Goal: Information Seeking & Learning: Find specific fact

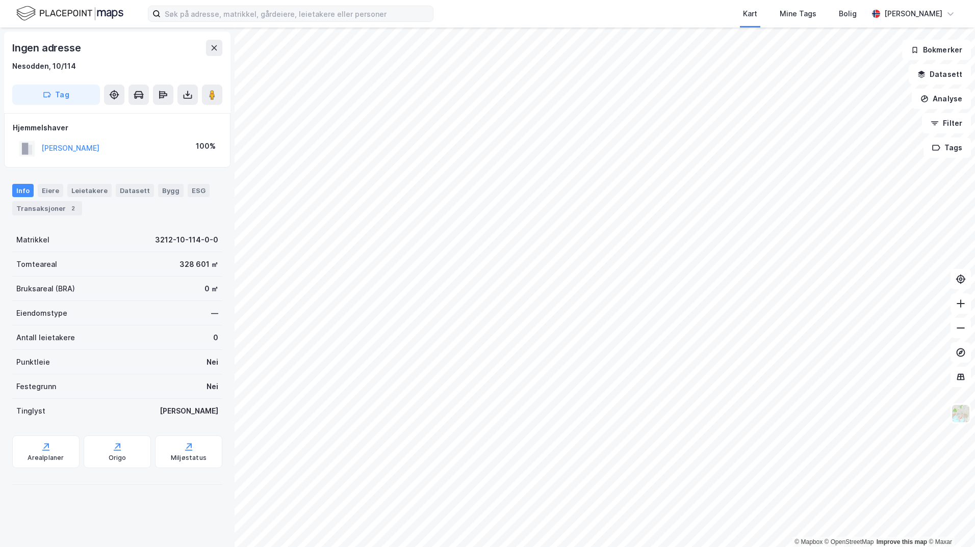
click at [240, 21] on label at bounding box center [290, 14] width 285 height 16
click at [240, 21] on input at bounding box center [297, 13] width 272 height 15
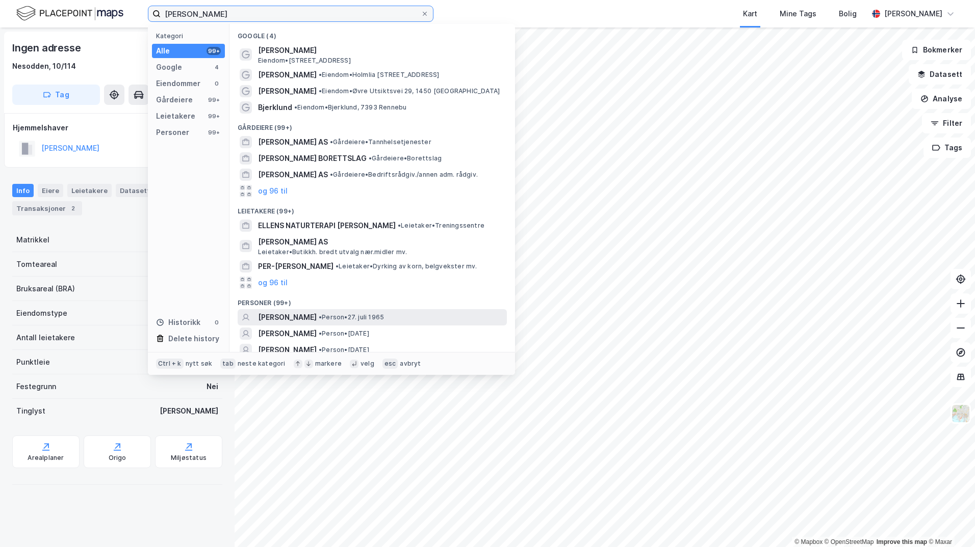
type input "[PERSON_NAME]"
click at [382, 318] on span "• Person • [DATE]" at bounding box center [351, 317] width 65 height 8
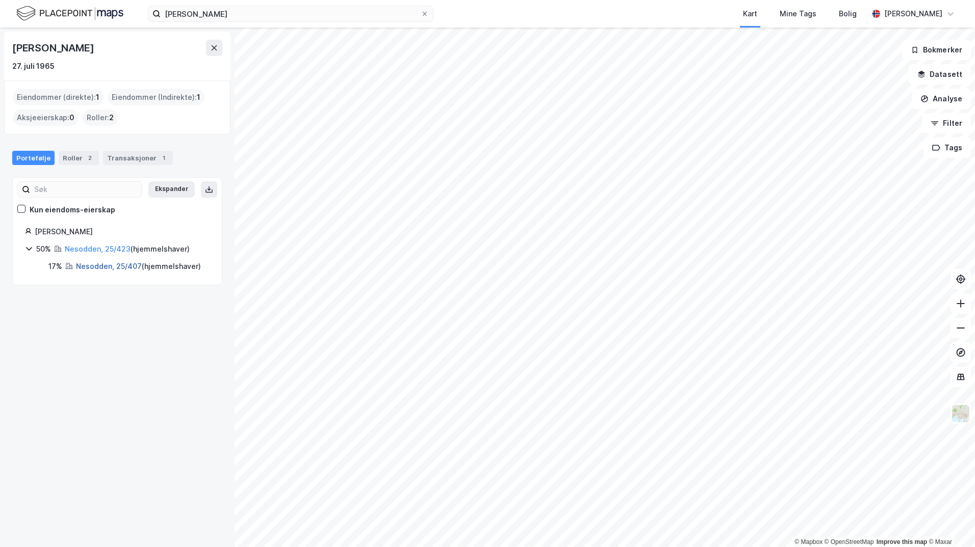
click at [112, 265] on link "Nesodden, 25/407" at bounding box center [109, 266] width 66 height 9
click at [102, 253] on link "Nesodden, 25/423" at bounding box center [98, 249] width 66 height 9
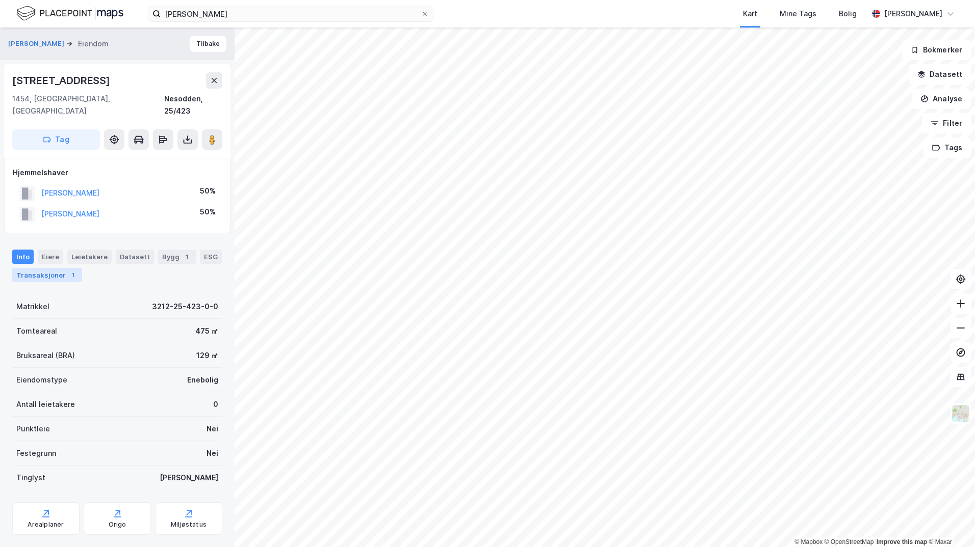
click at [69, 270] on div "1" at bounding box center [73, 275] width 10 height 10
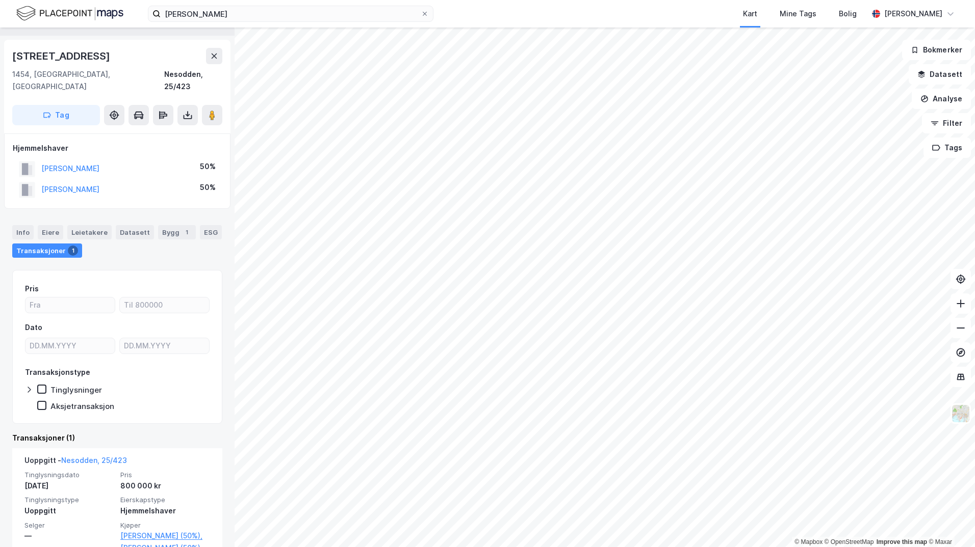
scroll to position [38, 0]
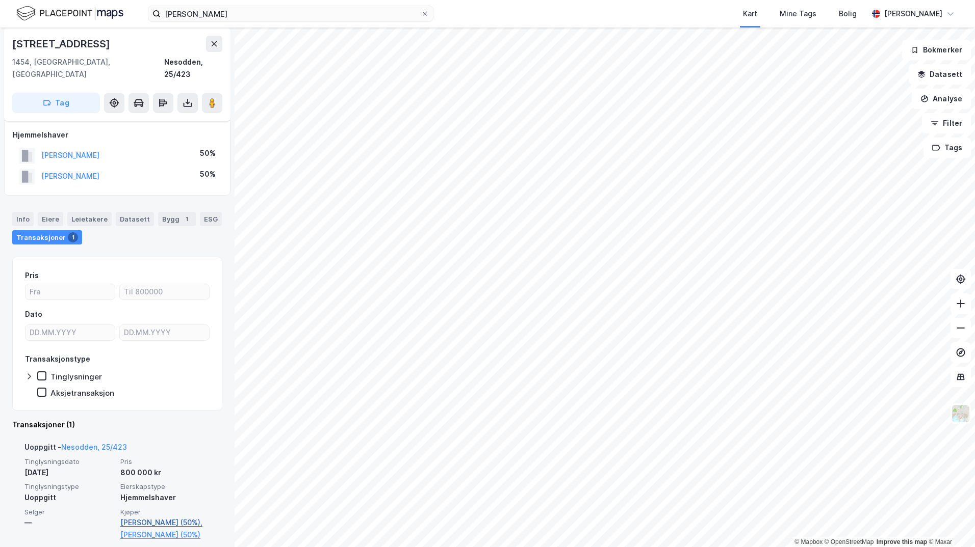
click at [151, 517] on link "[PERSON_NAME] (50%)," at bounding box center [165, 523] width 90 height 12
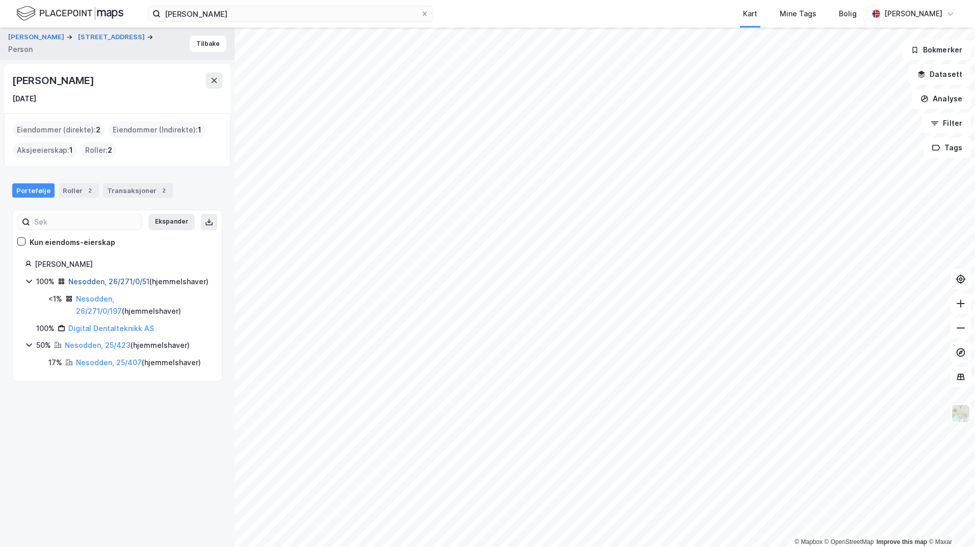
click at [114, 283] on link "Nesodden, 26/271/0/51" at bounding box center [108, 281] width 81 height 9
click at [111, 350] on link "Nesodden, 25/423" at bounding box center [98, 345] width 66 height 9
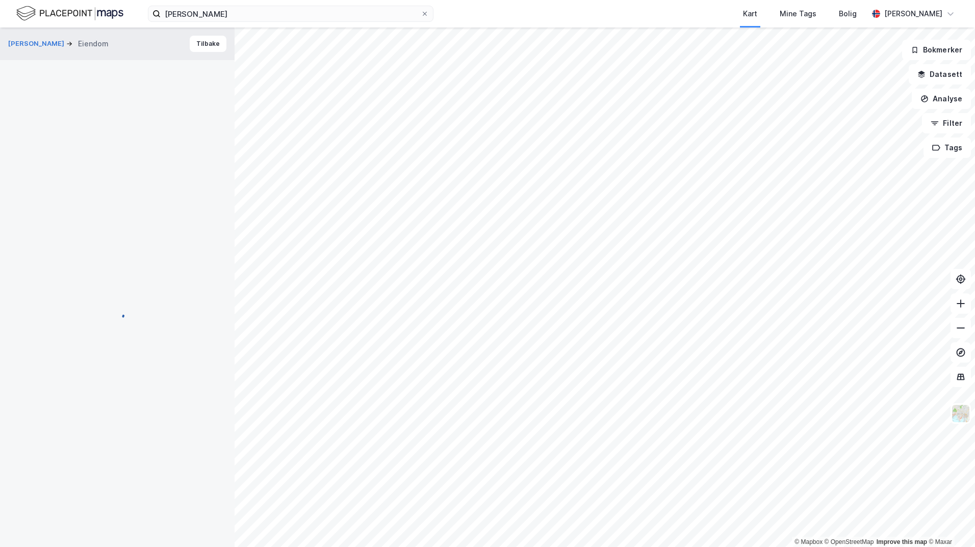
scroll to position [38, 0]
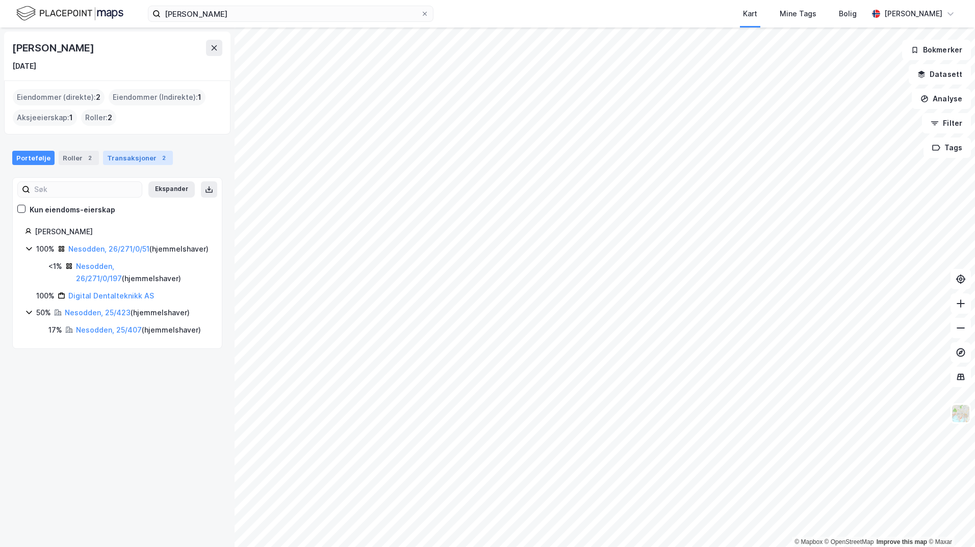
click at [135, 156] on div "Transaksjoner 2" at bounding box center [138, 158] width 70 height 14
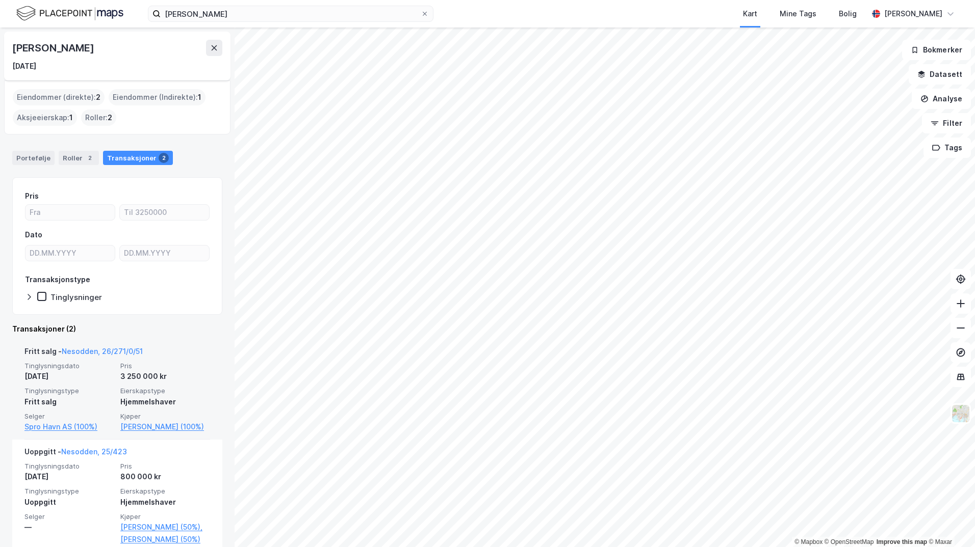
scroll to position [17, 0]
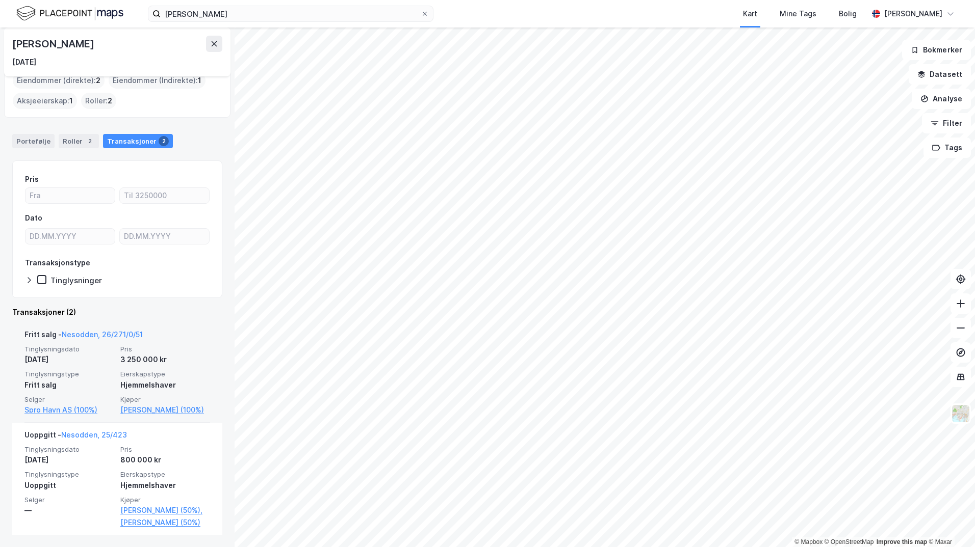
drag, startPoint x: 158, startPoint y: 398, endPoint x: 151, endPoint y: 393, distance: 7.8
drag, startPoint x: 151, startPoint y: 393, endPoint x: 158, endPoint y: 384, distance: 11.3
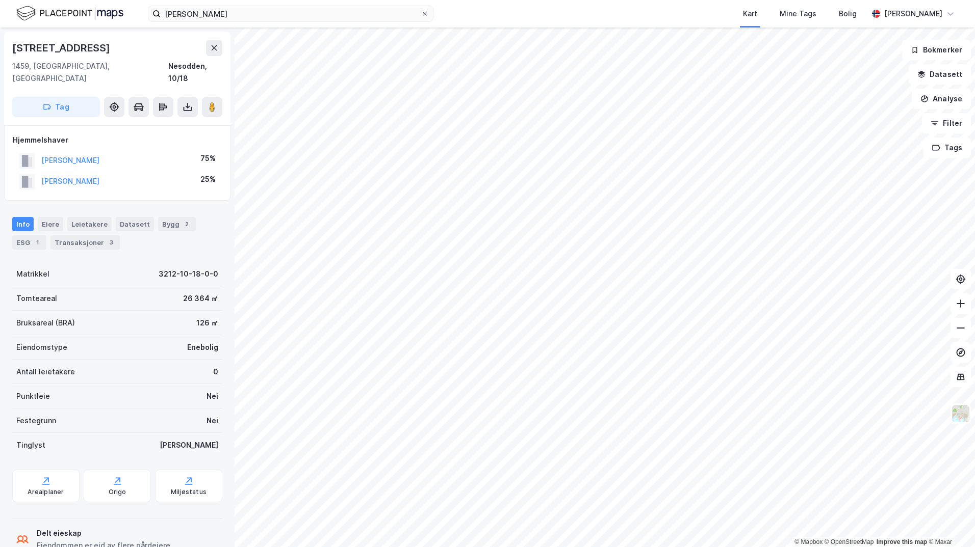
scroll to position [17, 0]
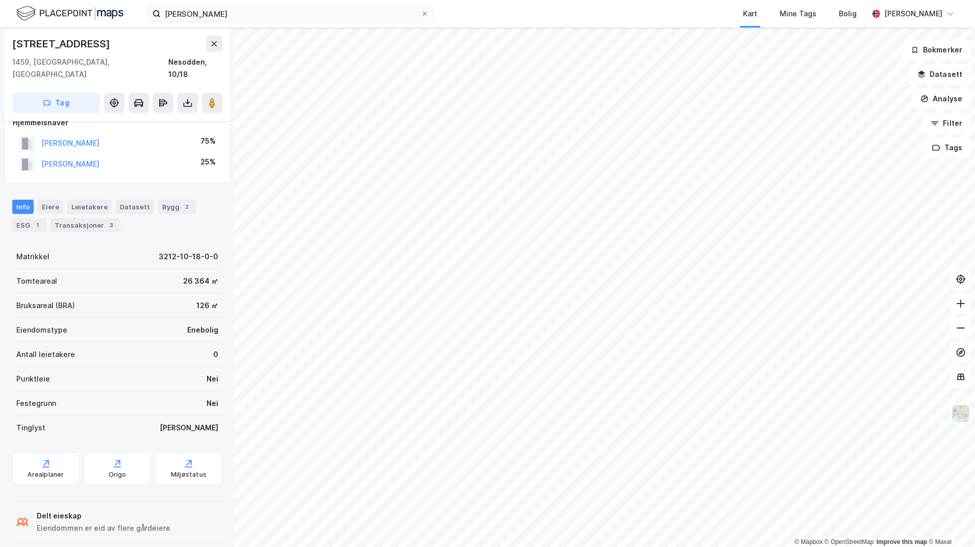
scroll to position [17, 0]
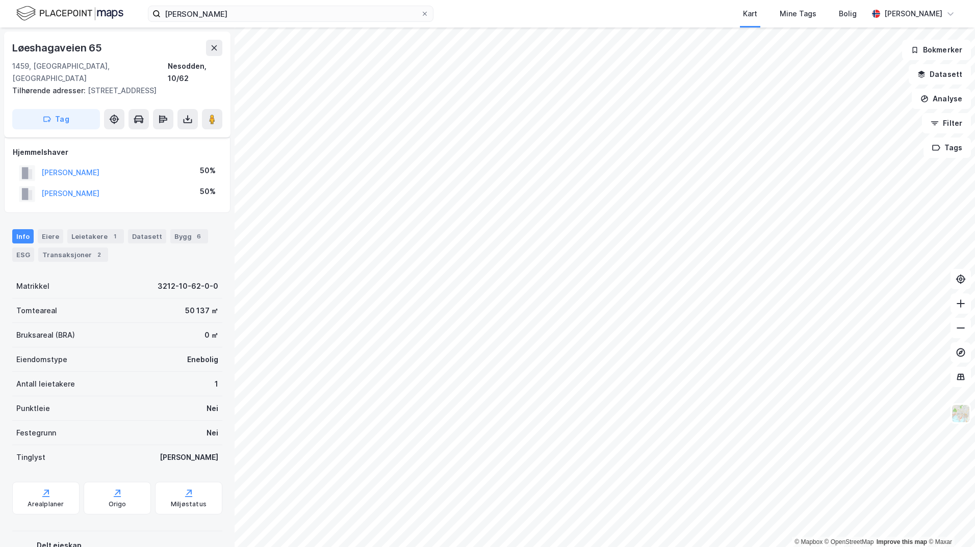
scroll to position [17, 0]
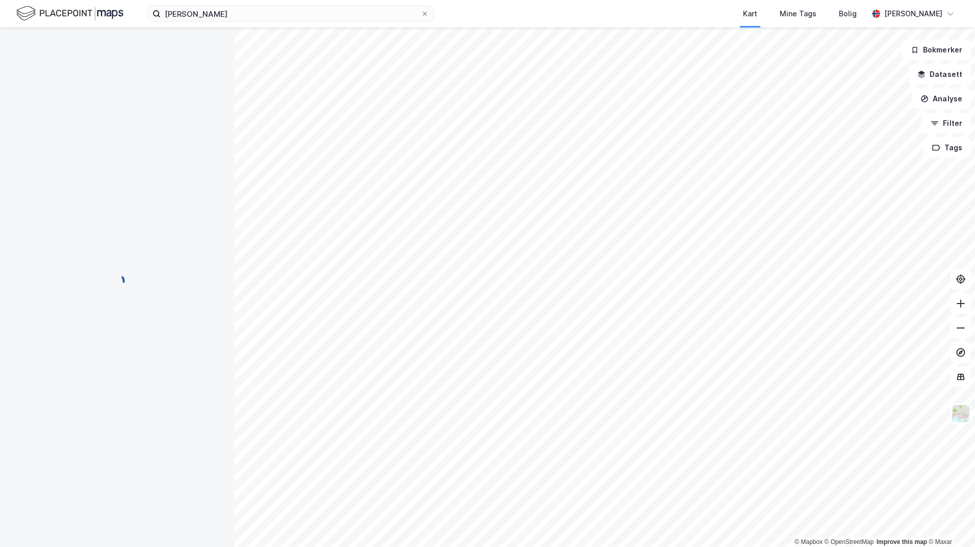
scroll to position [17, 0]
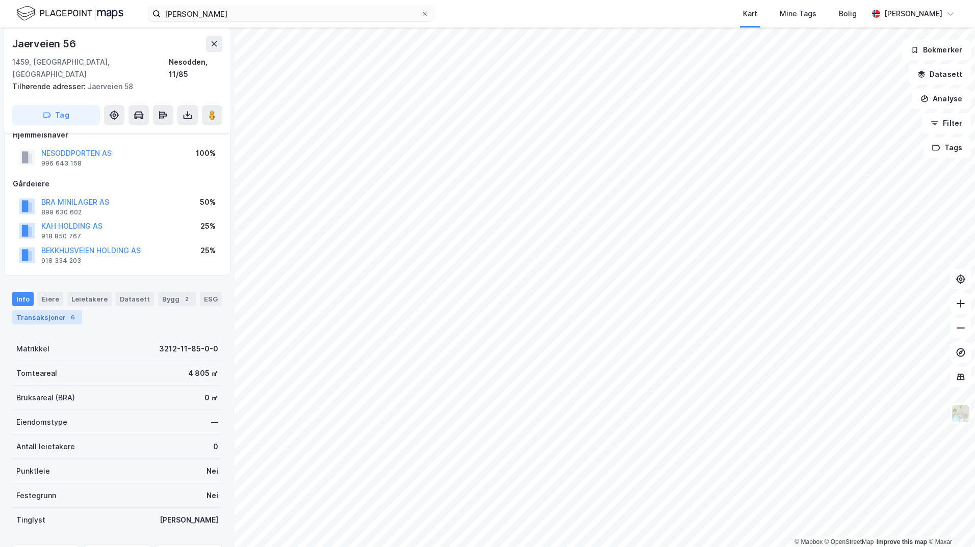
click at [68, 312] on div "6" at bounding box center [73, 317] width 10 height 10
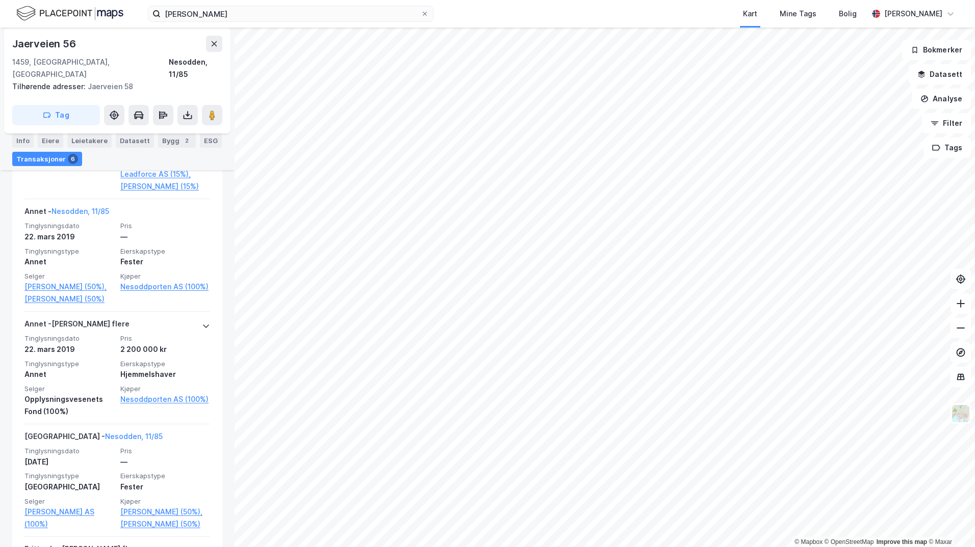
scroll to position [612, 0]
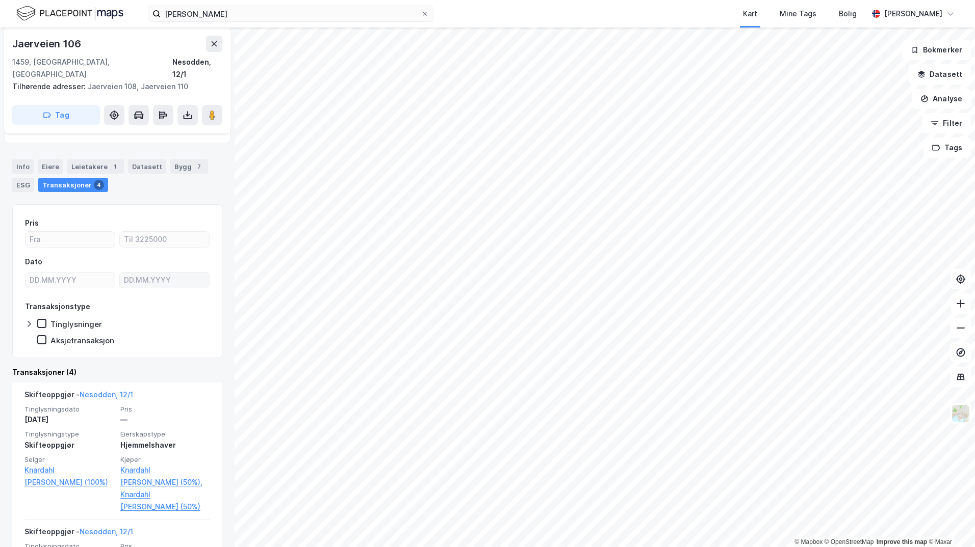
scroll to position [51, 0]
click at [51, 158] on div "Eiere" at bounding box center [50, 165] width 25 height 14
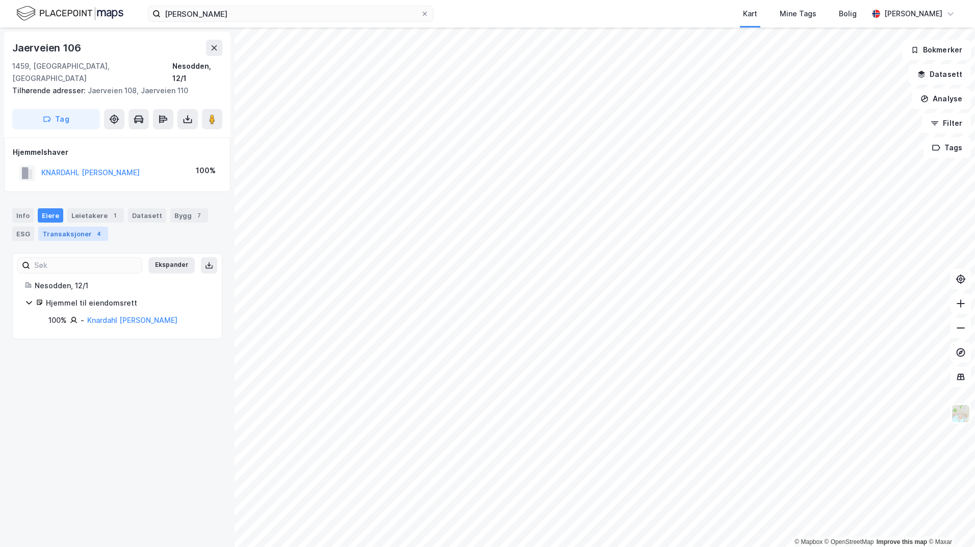
click at [77, 227] on div "Transaksjoner 4" at bounding box center [73, 234] width 70 height 14
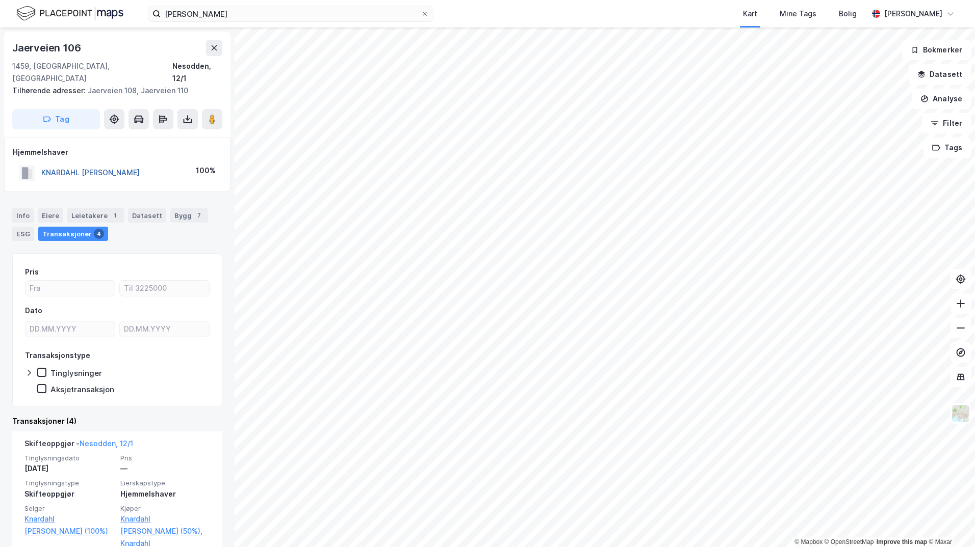
click at [0, 0] on button "KNARDAHL [PERSON_NAME]" at bounding box center [0, 0] width 0 height 0
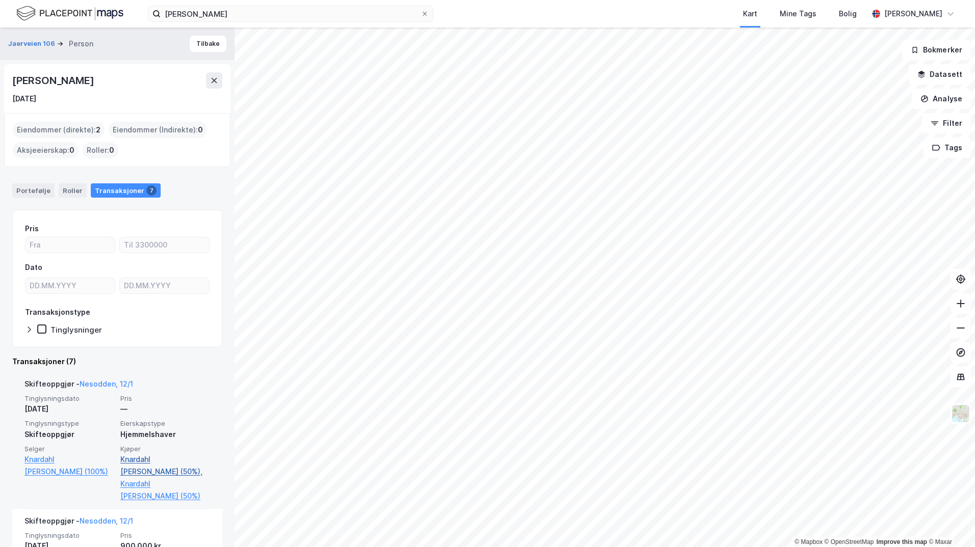
click at [170, 460] on link "Knardahl [PERSON_NAME] (50%)," at bounding box center [165, 466] width 90 height 24
